Goal: Task Accomplishment & Management: Use online tool/utility

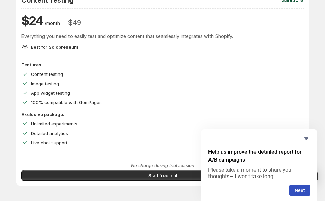
scroll to position [90, 0]
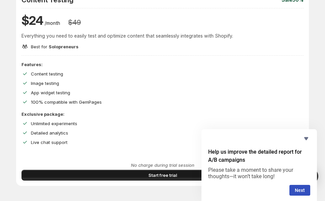
click at [136, 173] on button "Start free trial" at bounding box center [162, 175] width 282 height 11
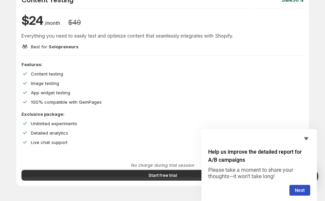
scroll to position [81, 0]
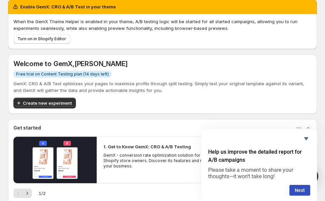
scroll to position [8, 0]
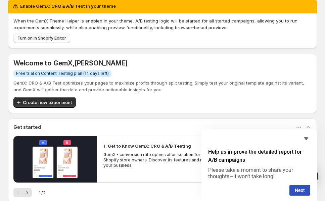
click at [55, 39] on span "Turn on in Shopify Editor" at bounding box center [41, 38] width 49 height 5
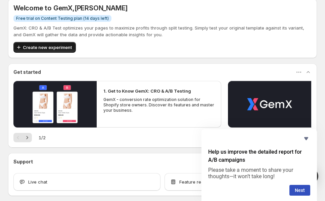
click at [64, 50] on span "Create new experiment" at bounding box center [47, 47] width 49 height 7
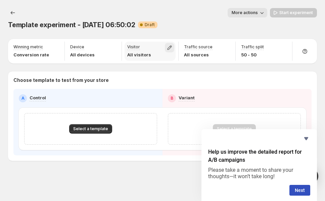
click at [170, 49] on icon "button" at bounding box center [169, 47] width 7 height 7
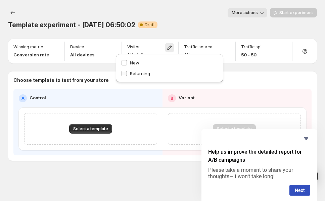
click at [137, 74] on span "Returning" at bounding box center [140, 73] width 20 height 5
click at [179, 31] on div "Template experiment - Sep 18, 06:50:02. This page is ready Template experiment …" at bounding box center [162, 19] width 309 height 38
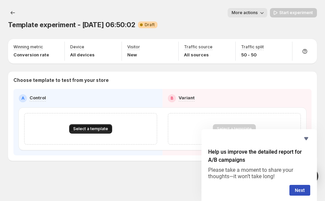
click at [86, 131] on span "Select a template" at bounding box center [90, 128] width 35 height 5
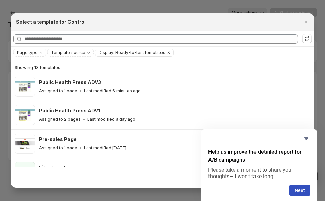
scroll to position [118, 0]
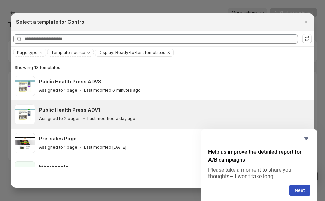
click at [135, 117] on div "Assigned to 2 pages Last modified a day ago" at bounding box center [173, 119] width 269 height 7
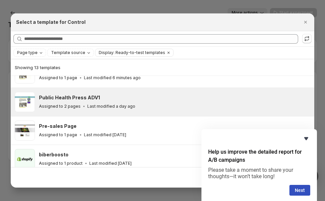
click at [307, 141] on icon "Hide survey" at bounding box center [306, 139] width 8 height 8
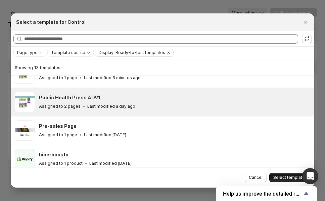
click at [286, 177] on span "Select template" at bounding box center [289, 177] width 32 height 5
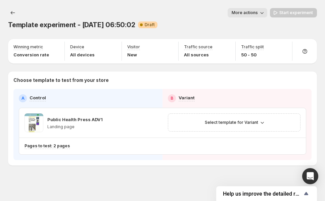
click at [177, 98] on div "B Variant" at bounding box center [237, 98] width 138 height 8
click at [172, 99] on h2 "B" at bounding box center [172, 98] width 3 height 5
click at [198, 120] on div "Select template for Variant" at bounding box center [234, 122] width 124 height 9
click at [210, 123] on span "Select template for Variant" at bounding box center [231, 122] width 53 height 5
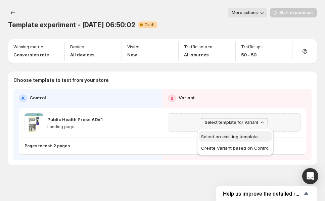
click at [221, 135] on span "Select an existing template" at bounding box center [229, 136] width 57 height 5
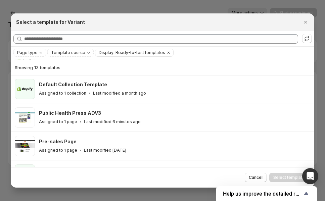
scroll to position [89, 0]
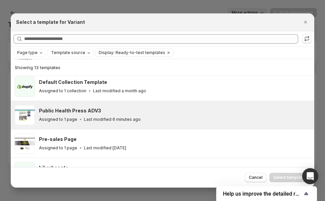
click at [160, 117] on div "Assigned to 1 page Last modified 6 minutes ago" at bounding box center [173, 119] width 269 height 7
click at [279, 178] on span "Select template" at bounding box center [289, 177] width 32 height 5
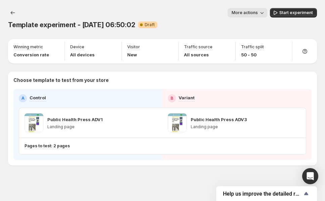
click at [261, 15] on icon "button" at bounding box center [262, 12] width 7 height 7
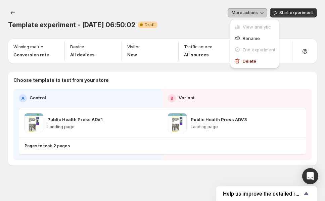
click at [214, 16] on div "More actions" at bounding box center [149, 12] width 238 height 9
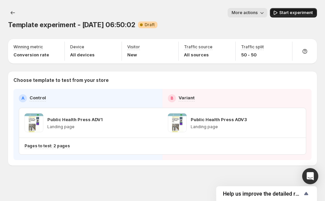
click at [282, 11] on span "Start experiment" at bounding box center [296, 12] width 34 height 5
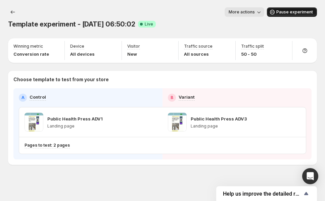
click at [240, 18] on div "Template experiment - Sep 18, 06:50:02 Success Complete Live More actions More …" at bounding box center [162, 17] width 309 height 21
click at [243, 15] on button "More actions" at bounding box center [245, 11] width 40 height 9
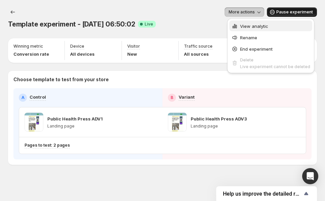
click at [246, 24] on span "View analytic" at bounding box center [254, 26] width 28 height 5
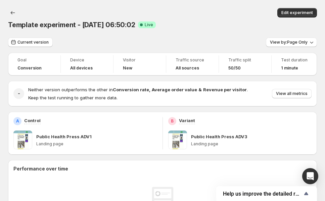
click at [206, 13] on div "Edit experiment" at bounding box center [174, 12] width 288 height 9
click at [94, 29] on div "Template experiment - Sep 18, 06:50:02 Success Complete Live" at bounding box center [162, 24] width 309 height 9
click at [103, 24] on span "Template experiment - Sep 18, 06:50:02" at bounding box center [71, 25] width 127 height 8
click at [178, 36] on div "Template experiment - Sep 18, 06:50:02. This page is ready Template experiment …" at bounding box center [162, 19] width 309 height 38
click at [297, 12] on span "Edit experiment" at bounding box center [297, 12] width 32 height 5
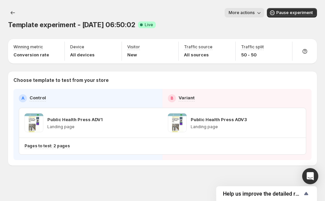
scroll to position [1, 0]
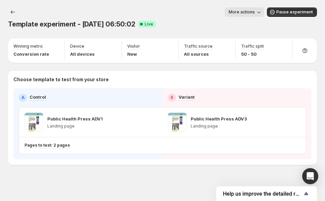
click at [132, 25] on span "Template experiment - Sep 18, 06:50:02" at bounding box center [71, 24] width 127 height 8
click at [244, 12] on span "More actions" at bounding box center [242, 11] width 26 height 5
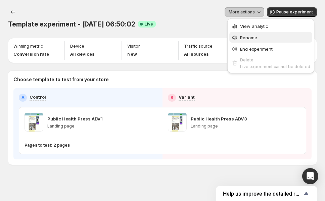
click at [249, 40] on span "Rename" at bounding box center [248, 37] width 17 height 5
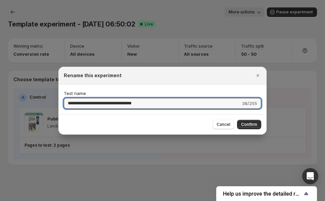
drag, startPoint x: 159, startPoint y: 104, endPoint x: 60, endPoint y: 104, distance: 98.7
click at [60, 104] on div "**********" at bounding box center [162, 100] width 208 height 30
click at [70, 104] on input "*********" at bounding box center [154, 103] width 180 height 11
type input "*********"
click at [251, 125] on span "Confirm" at bounding box center [249, 124] width 16 height 5
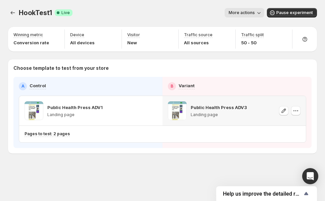
scroll to position [0, 0]
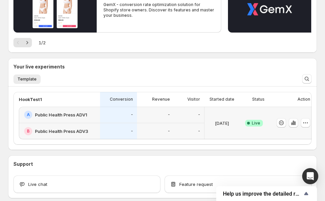
scroll to position [103, 0]
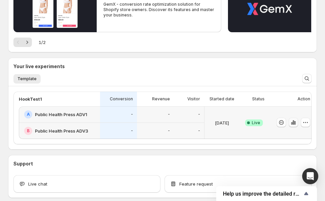
click at [290, 123] on button "button" at bounding box center [293, 122] width 9 height 9
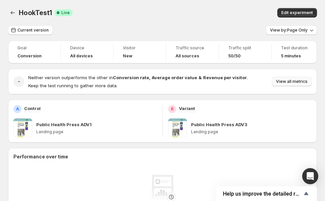
click at [284, 81] on span "View all metrics" at bounding box center [292, 81] width 32 height 5
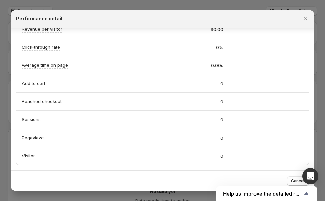
scroll to position [23, 0]
click at [307, 19] on icon "Close" at bounding box center [305, 18] width 7 height 7
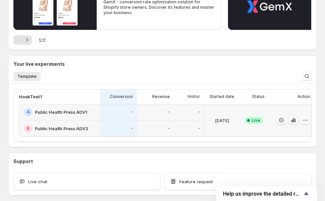
scroll to position [122, 0]
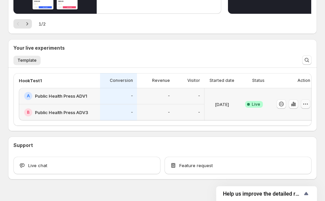
click at [306, 104] on icon "button" at bounding box center [305, 104] width 7 height 7
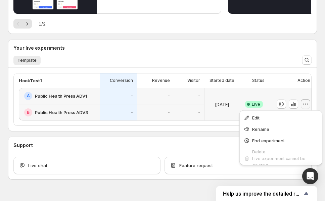
click at [85, 97] on h2 "Public Health Press ADV1" at bounding box center [61, 96] width 52 height 7
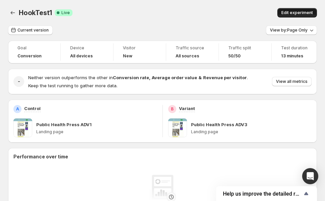
click at [295, 11] on span "Edit experiment" at bounding box center [297, 12] width 32 height 5
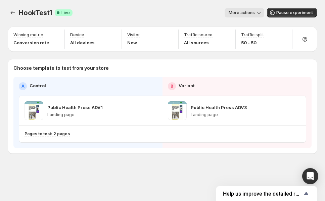
click at [196, 13] on div "More actions" at bounding box center [171, 12] width 186 height 9
click at [196, 18] on div "HookTest1. This page is ready HookTest1 Success Complete Live More actions More…" at bounding box center [162, 13] width 309 height 26
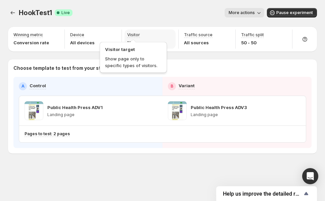
click at [135, 35] on p "Visitor" at bounding box center [133, 34] width 13 height 5
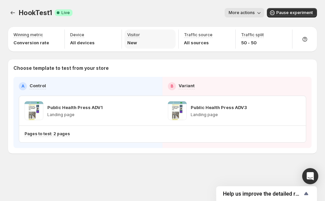
click at [128, 37] on p "Visitor" at bounding box center [133, 34] width 13 height 5
click at [261, 12] on icon "button" at bounding box center [259, 12] width 7 height 7
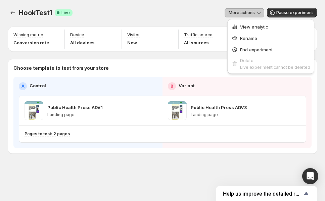
click at [221, 3] on div "HookTest1. This page is ready HookTest1 Success Complete Live More actions More…" at bounding box center [162, 13] width 309 height 26
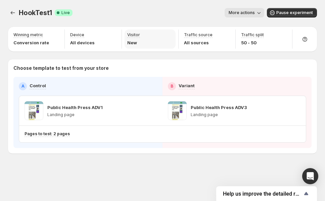
click at [140, 36] on div "Visitor New" at bounding box center [150, 39] width 51 height 19
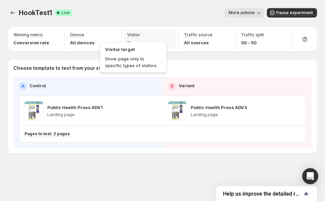
click at [130, 33] on p "Visitor" at bounding box center [133, 34] width 13 height 5
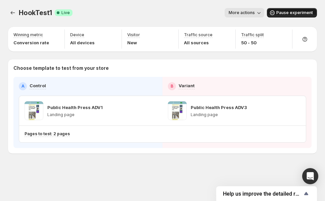
click at [290, 16] on button "Pause experiment" at bounding box center [292, 12] width 50 height 9
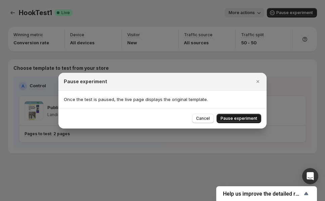
click at [255, 121] on span "Pause experiment" at bounding box center [239, 118] width 37 height 5
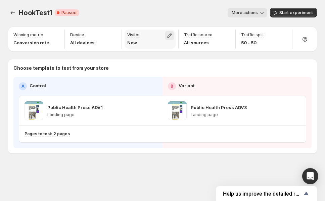
click at [170, 37] on icon "button" at bounding box center [169, 35] width 7 height 7
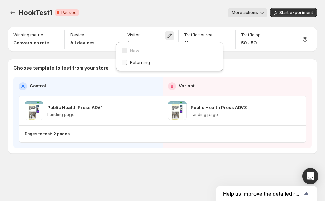
click at [128, 65] on label "Returning" at bounding box center [169, 62] width 97 height 7
click at [277, 15] on icon "button" at bounding box center [275, 12] width 7 height 7
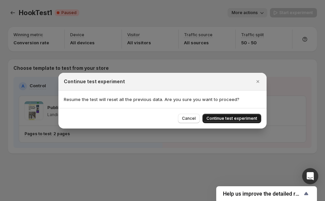
click at [248, 115] on button "Continue test experiment" at bounding box center [232, 118] width 59 height 9
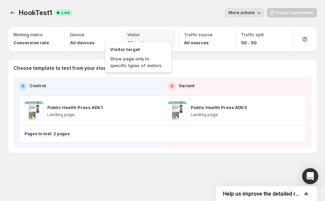
click at [136, 34] on p "Visitor" at bounding box center [133, 34] width 13 height 5
click at [134, 37] on p "Visitor" at bounding box center [133, 34] width 13 height 5
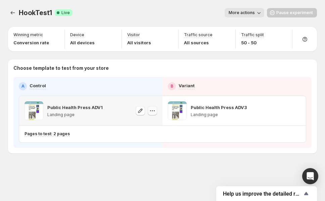
click at [152, 111] on icon "button" at bounding box center [152, 110] width 7 height 7
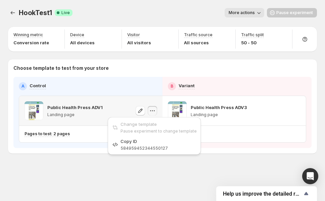
click at [160, 155] on div "Change template Pause experiment to change template Copy ID 584959452344550127" at bounding box center [154, 138] width 98 height 45
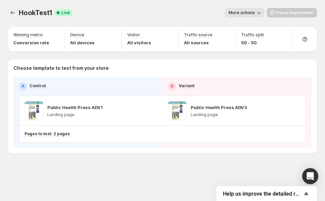
drag, startPoint x: 62, startPoint y: 134, endPoint x: 85, endPoint y: 161, distance: 36.2
click at [85, 161] on div "HookTest1. This page is ready HookTest1 Success Complete Live More actions More…" at bounding box center [162, 95] width 325 height 190
